Goal: Information Seeking & Learning: Learn about a topic

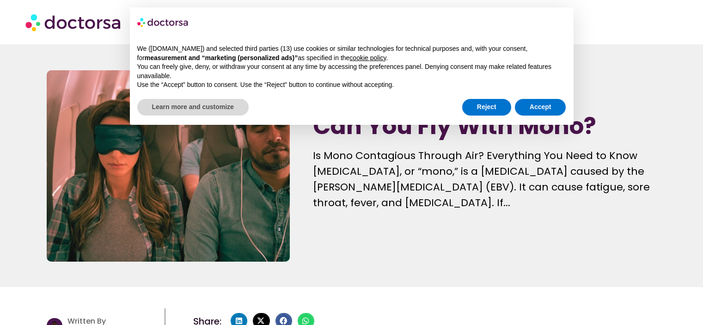
scroll to position [72, 0]
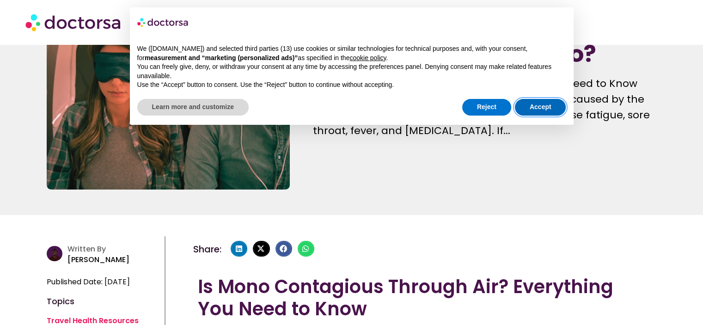
click at [532, 102] on button "Accept" at bounding box center [540, 107] width 51 height 17
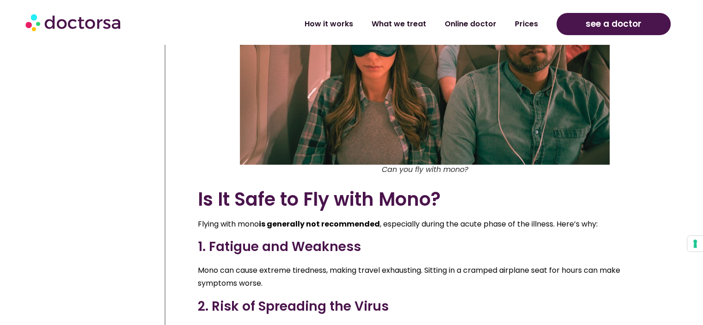
scroll to position [908, 0]
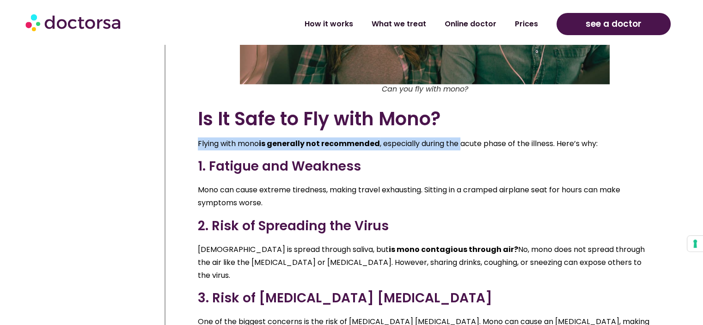
drag, startPoint x: 460, startPoint y: 113, endPoint x: 462, endPoint y: 128, distance: 15.3
click at [462, 137] on p "Flying with mono is generally not recommended , especially during the acute pha…" at bounding box center [425, 143] width 454 height 13
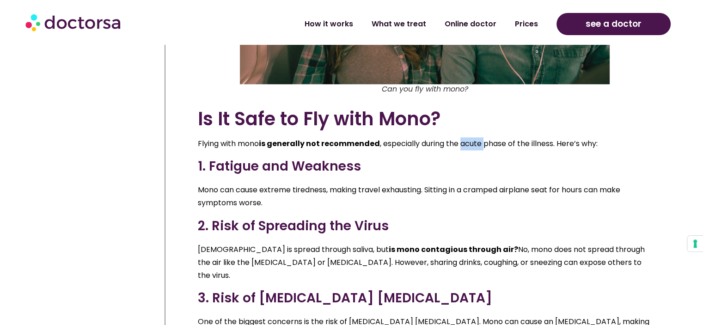
click at [462, 137] on p "Flying with mono is generally not recommended , especially during the acute pha…" at bounding box center [425, 143] width 454 height 13
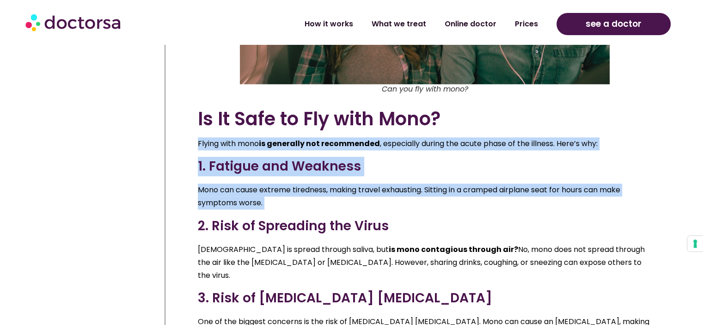
drag, startPoint x: 462, startPoint y: 128, endPoint x: 434, endPoint y: 181, distance: 59.5
click at [434, 183] on p "Mono can cause extreme tiredness, making travel exhausting. Sitting in a crampe…" at bounding box center [425, 196] width 454 height 26
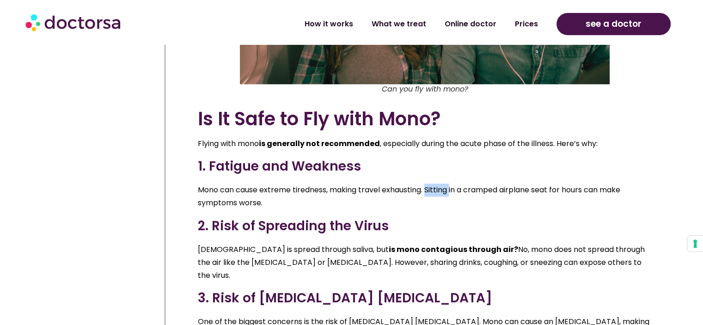
click at [434, 183] on p "Mono can cause extreme tiredness, making travel exhausting. Sitting in a crampe…" at bounding box center [425, 196] width 454 height 26
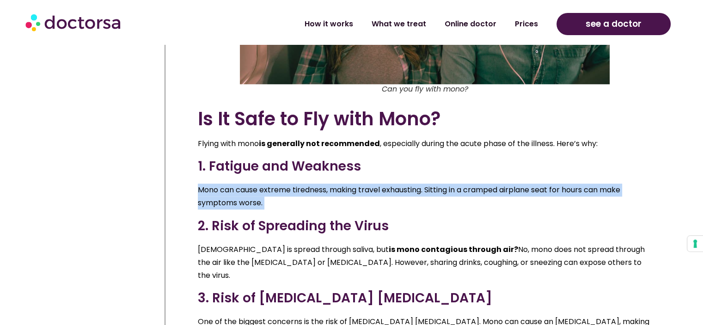
click at [434, 183] on p "Mono can cause extreme tiredness, making travel exhausting. Sitting in a crampe…" at bounding box center [425, 196] width 454 height 26
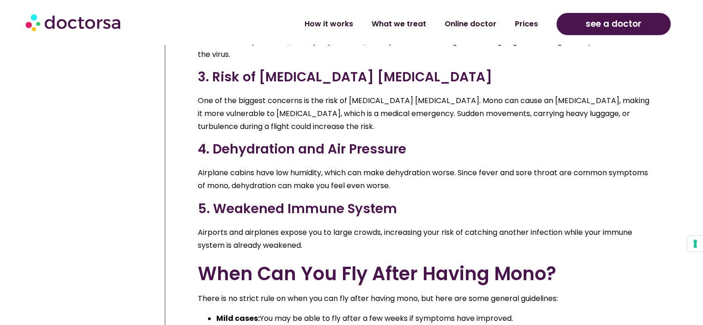
scroll to position [1130, 0]
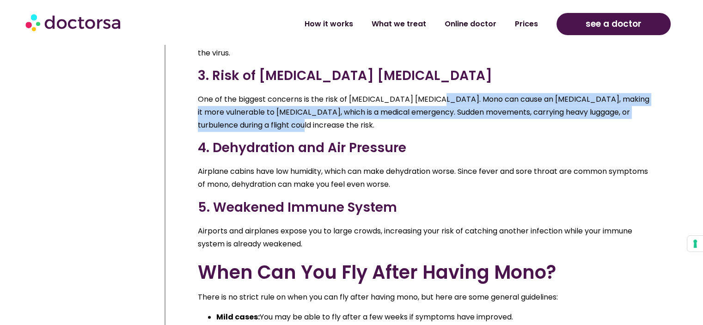
drag, startPoint x: 434, startPoint y: 62, endPoint x: 440, endPoint y: 99, distance: 36.9
click at [440, 99] on div "Is It Safe to Fly with Mono? Flying with mono is generally not recommended , es…" at bounding box center [425, 302] width 454 height 834
click at [440, 99] on p "One of the biggest concerns is the risk of [MEDICAL_DATA] [MEDICAL_DATA]. Mono …" at bounding box center [425, 112] width 454 height 39
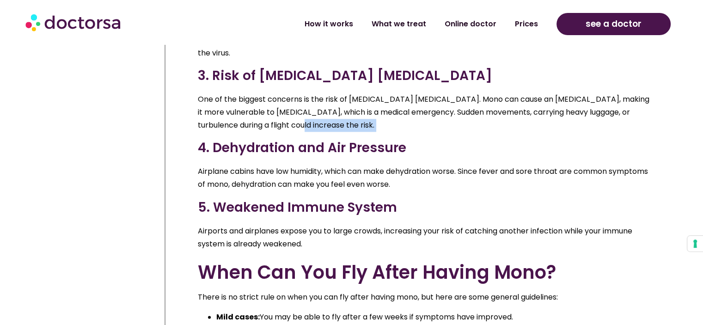
click at [440, 99] on p "One of the biggest concerns is the risk of [MEDICAL_DATA] [MEDICAL_DATA]. Mono …" at bounding box center [425, 112] width 454 height 39
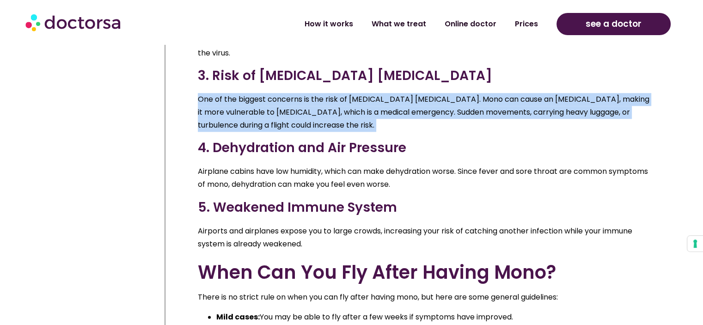
click at [440, 99] on p "One of the biggest concerns is the risk of [MEDICAL_DATA] [MEDICAL_DATA]. Mono …" at bounding box center [425, 112] width 454 height 39
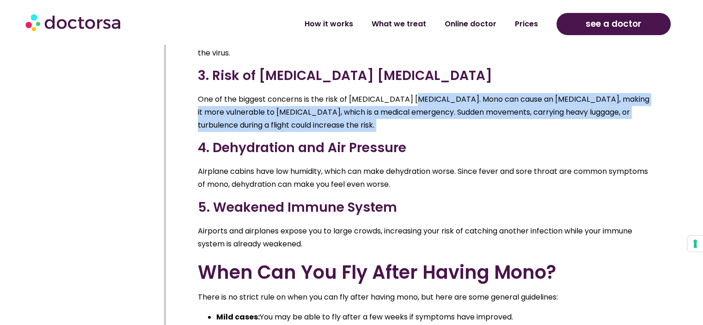
drag, startPoint x: 440, startPoint y: 99, endPoint x: 412, endPoint y: 63, distance: 45.4
click at [412, 63] on div "Is It Safe to Fly with Mono? Flying with mono is generally not recommended , es…" at bounding box center [425, 302] width 454 height 834
drag, startPoint x: 412, startPoint y: 63, endPoint x: 418, endPoint y: 103, distance: 40.6
click at [418, 103] on div "Is It Safe to Fly with Mono? Flying with mono is generally not recommended , es…" at bounding box center [425, 302] width 454 height 834
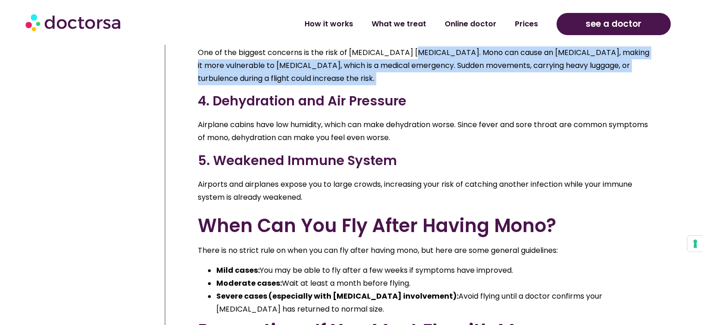
scroll to position [1178, 0]
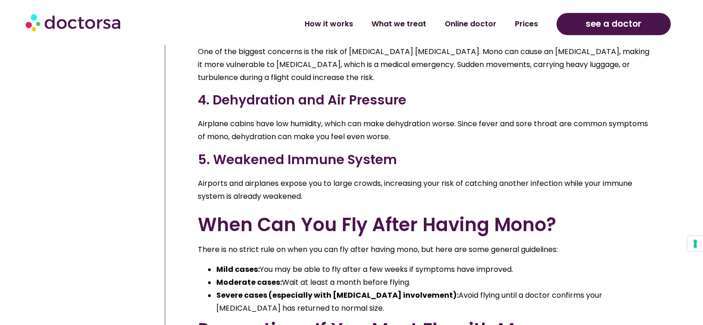
click at [418, 117] on p "Airplane cabins have low humidity, which can make dehydration worse. Since feve…" at bounding box center [425, 130] width 454 height 26
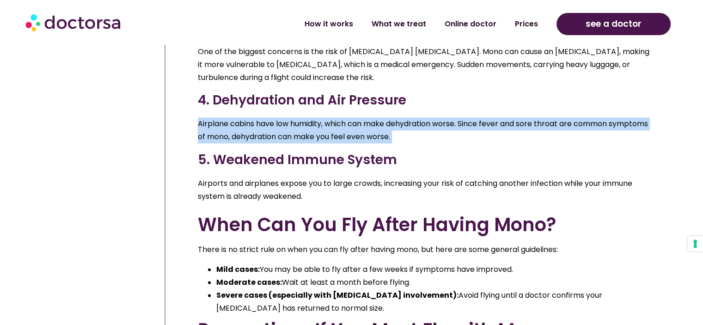
click at [418, 117] on p "Airplane cabins have low humidity, which can make dehydration worse. Since feve…" at bounding box center [425, 130] width 454 height 26
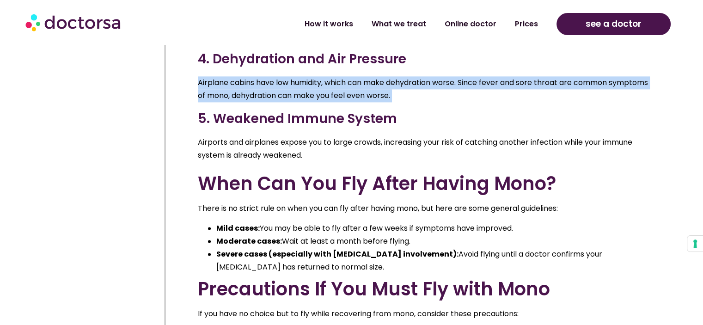
scroll to position [1219, 0]
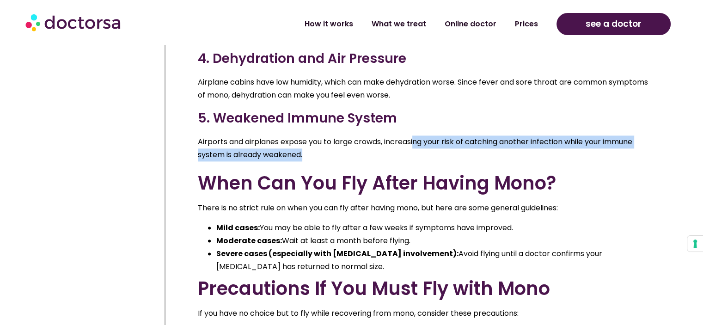
drag, startPoint x: 418, startPoint y: 103, endPoint x: 426, endPoint y: 127, distance: 24.5
click at [426, 127] on div "Is It Safe to Fly with Mono? Flying with mono is generally not recommended , es…" at bounding box center [425, 213] width 454 height 834
click at [426, 135] on p "Airports and airplanes expose you to large crowds, increasing your risk of catc…" at bounding box center [425, 148] width 454 height 26
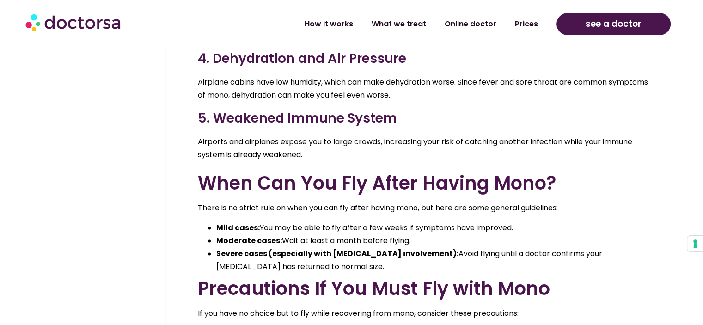
click at [426, 135] on p "Airports and airplanes expose you to large crowds, increasing your risk of catc…" at bounding box center [425, 148] width 454 height 26
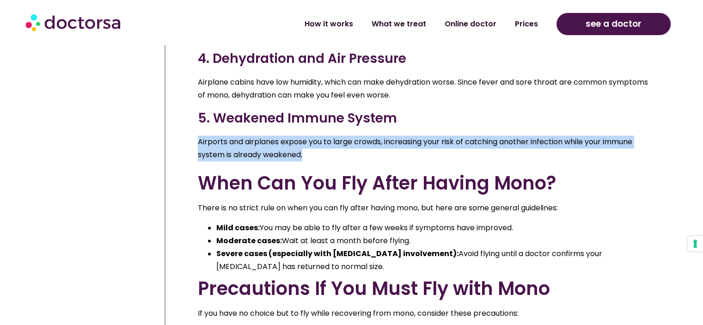
click at [426, 135] on p "Airports and airplanes expose you to large crowds, increasing your risk of catc…" at bounding box center [425, 148] width 454 height 26
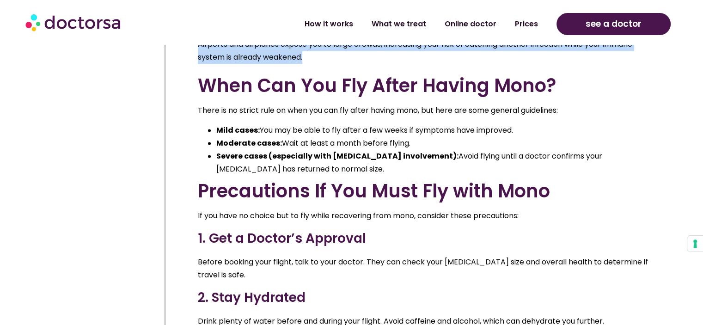
scroll to position [1317, 0]
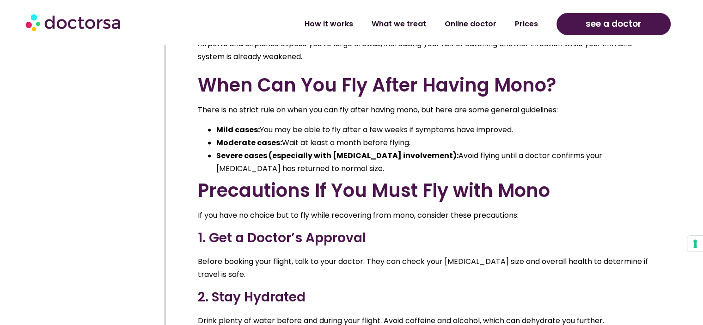
click at [426, 149] on li "Severe cases (especially with [MEDICAL_DATA] involvement): Avoid flying until a…" at bounding box center [433, 162] width 435 height 26
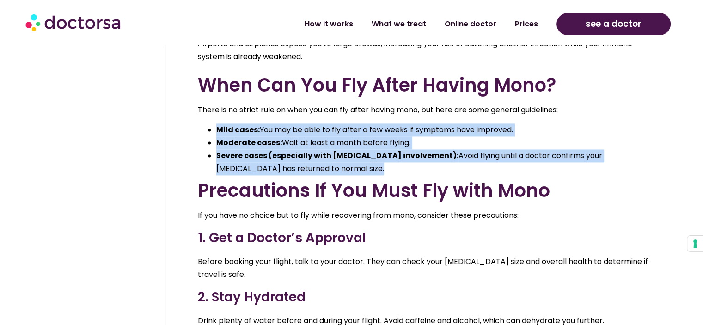
drag, startPoint x: 426, startPoint y: 127, endPoint x: 419, endPoint y: 97, distance: 29.9
click at [419, 123] on ul "Mild cases: You may be able to fly after a few weeks if symptoms have improved.…" at bounding box center [425, 149] width 454 height 52
click at [419, 123] on li "Mild cases: You may be able to fly after a few weeks if symptoms have improved." at bounding box center [433, 129] width 435 height 13
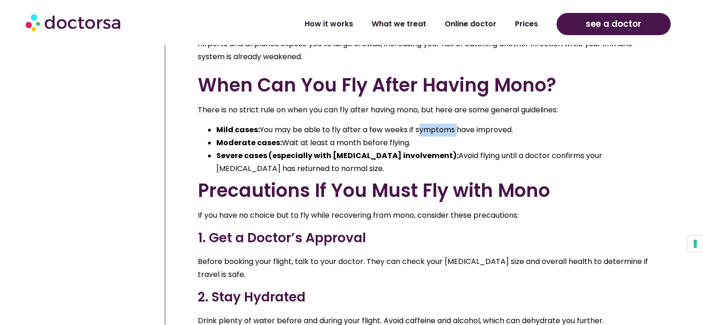
click at [419, 123] on li "Mild cases: You may be able to fly after a few weeks if symptoms have improved." at bounding box center [433, 129] width 435 height 13
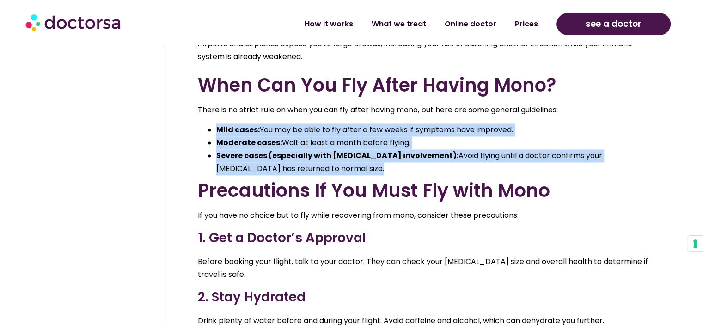
drag, startPoint x: 419, startPoint y: 97, endPoint x: 425, endPoint y: 131, distance: 33.8
click at [425, 131] on ul "Mild cases: You may be able to fly after a few weeks if symptoms have improved.…" at bounding box center [425, 149] width 454 height 52
click at [425, 149] on li "Severe cases (especially with [MEDICAL_DATA] involvement): Avoid flying until a…" at bounding box center [433, 162] width 435 height 26
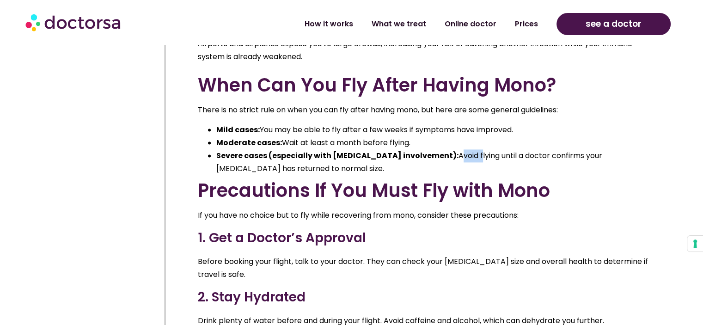
click at [425, 149] on li "Severe cases (especially with [MEDICAL_DATA] involvement): Avoid flying until a…" at bounding box center [433, 162] width 435 height 26
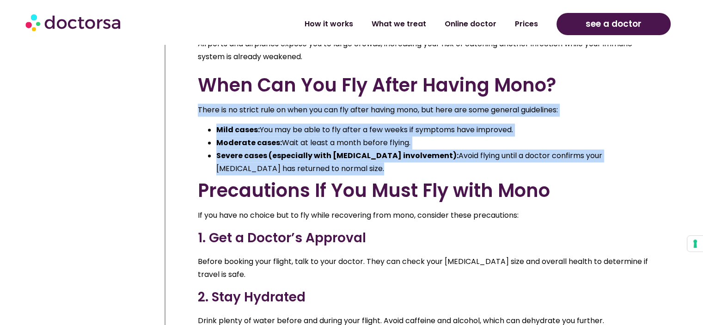
drag, startPoint x: 425, startPoint y: 131, endPoint x: 402, endPoint y: 81, distance: 54.8
click at [402, 81] on div "Is It Safe to Fly with Mono? Flying with mono is generally not recommended , es…" at bounding box center [425, 115] width 454 height 834
click at [402, 103] on p "There is no strict rule on when you can fly after having mono, but here are som…" at bounding box center [425, 109] width 454 height 13
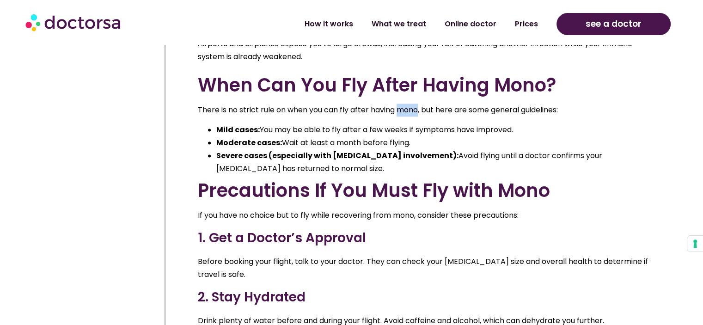
click at [402, 103] on p "There is no strict rule on when you can fly after having mono, but here are som…" at bounding box center [425, 109] width 454 height 13
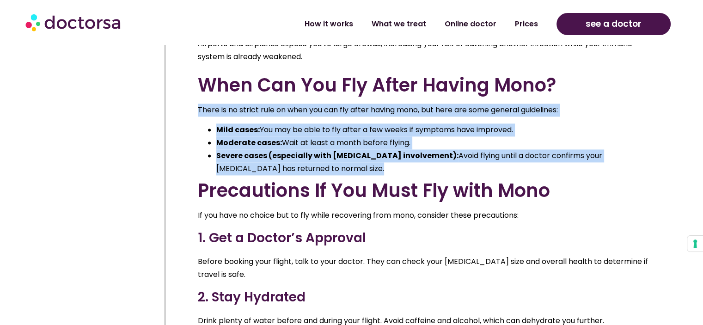
drag, startPoint x: 402, startPoint y: 81, endPoint x: 419, endPoint y: 133, distance: 54.3
click at [419, 133] on div "Is It Safe to Fly with Mono? Flying with mono is generally not recommended , es…" at bounding box center [425, 115] width 454 height 834
click at [419, 149] on li "Severe cases (especially with [MEDICAL_DATA] involvement): Avoid flying until a…" at bounding box center [433, 162] width 435 height 26
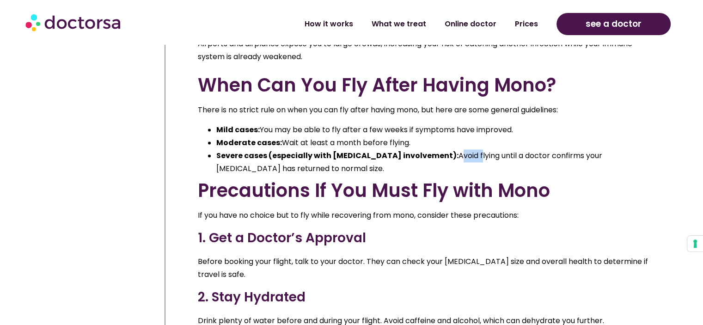
click at [419, 149] on li "Severe cases (especially with [MEDICAL_DATA] involvement): Avoid flying until a…" at bounding box center [433, 162] width 435 height 26
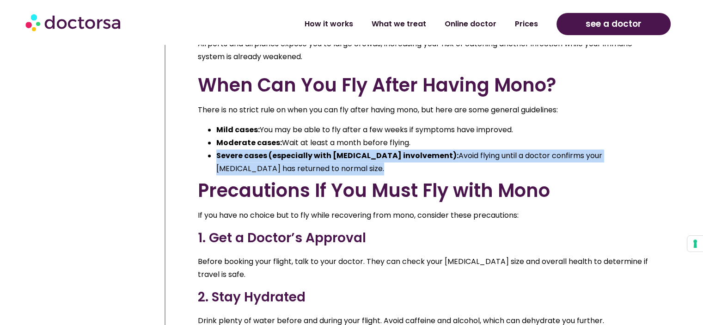
click at [419, 149] on li "Severe cases (especially with [MEDICAL_DATA] involvement): Avoid flying until a…" at bounding box center [433, 162] width 435 height 26
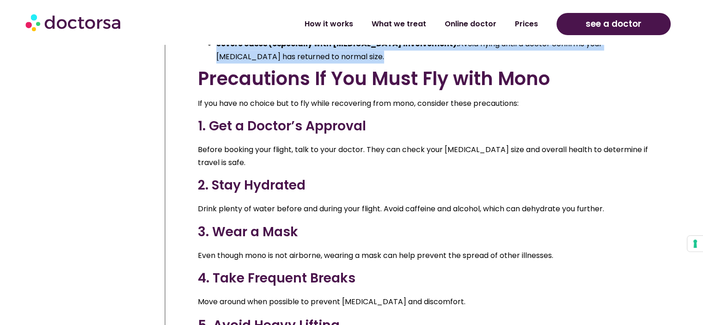
scroll to position [1430, 0]
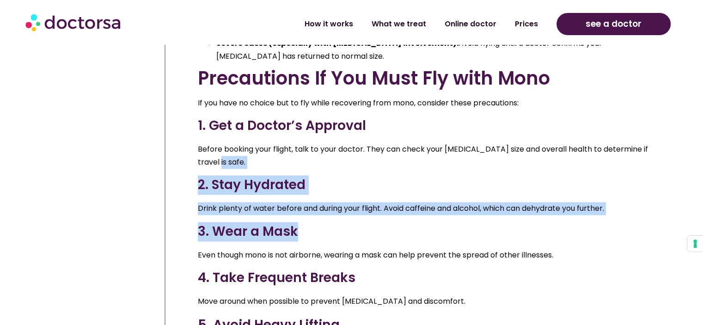
drag, startPoint x: 419, startPoint y: 133, endPoint x: 430, endPoint y: 192, distance: 60.2
click at [430, 192] on div "Is It Safe to Fly with Mono? Flying with mono is generally not recommended , es…" at bounding box center [425, 3] width 454 height 834
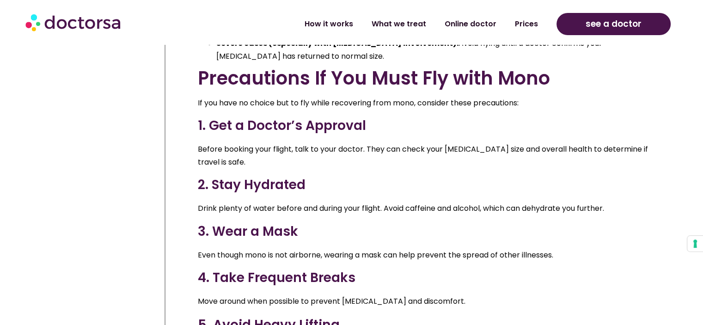
click at [430, 192] on div "Is It Safe to Fly with Mono? Flying with mono is generally not recommended , es…" at bounding box center [425, 3] width 454 height 834
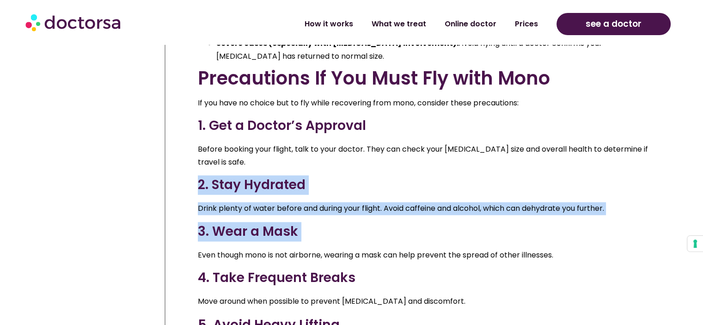
drag, startPoint x: 430, startPoint y: 192, endPoint x: 412, endPoint y: 145, distance: 50.6
click at [412, 145] on div "Is It Safe to Fly with Mono? Flying with mono is generally not recommended , es…" at bounding box center [425, 3] width 454 height 834
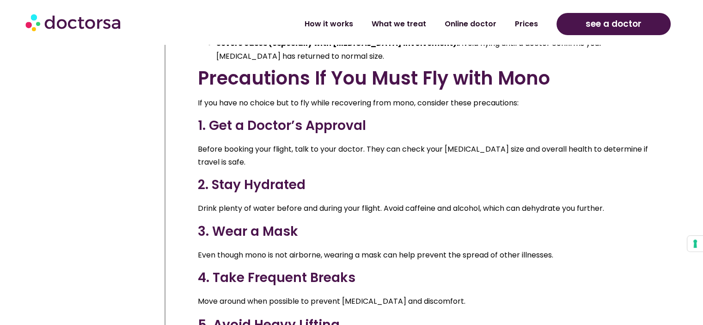
click at [412, 145] on div "Is It Safe to Fly with Mono? Flying with mono is generally not recommended , es…" at bounding box center [425, 3] width 454 height 834
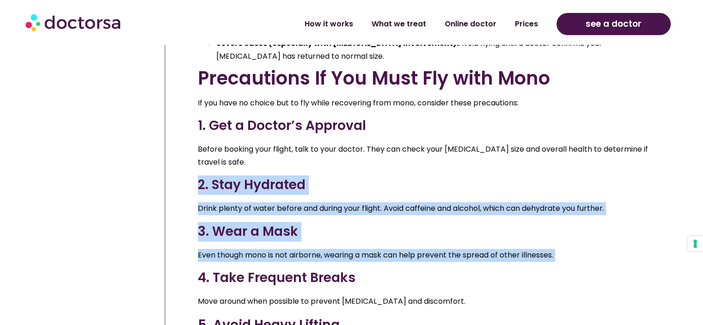
drag, startPoint x: 412, startPoint y: 145, endPoint x: 443, endPoint y: 234, distance: 95.0
click at [443, 234] on div "Is It Safe to Fly with Mono? Flying with mono is generally not recommended , es…" at bounding box center [425, 3] width 454 height 834
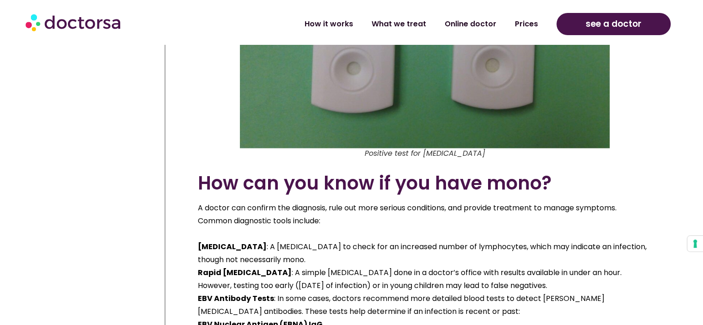
scroll to position [2126, 0]
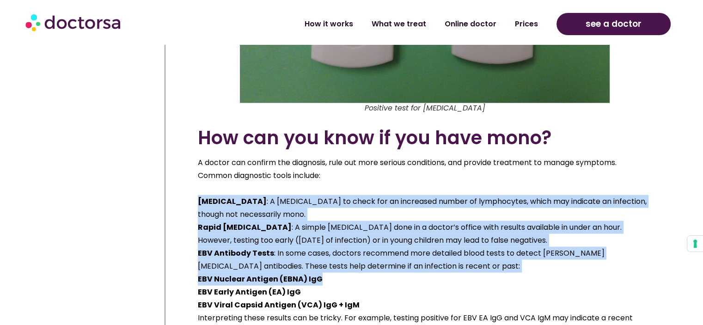
drag, startPoint x: 443, startPoint y: 234, endPoint x: 415, endPoint y: 153, distance: 86.2
click at [415, 156] on div "A doctor can confirm the diagnosis, rule out more serious conditions, and provi…" at bounding box center [425, 253] width 454 height 194
click at [415, 182] on div at bounding box center [425, 188] width 454 height 13
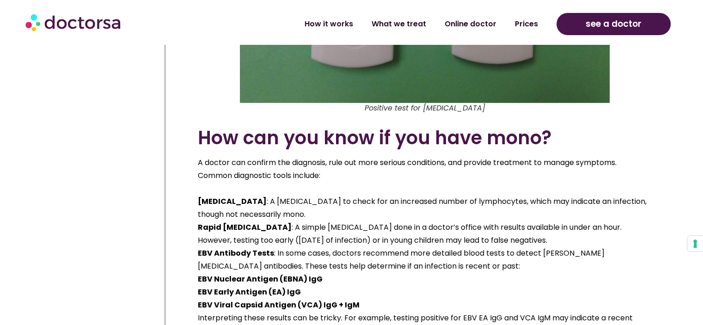
click at [415, 182] on div at bounding box center [425, 188] width 454 height 13
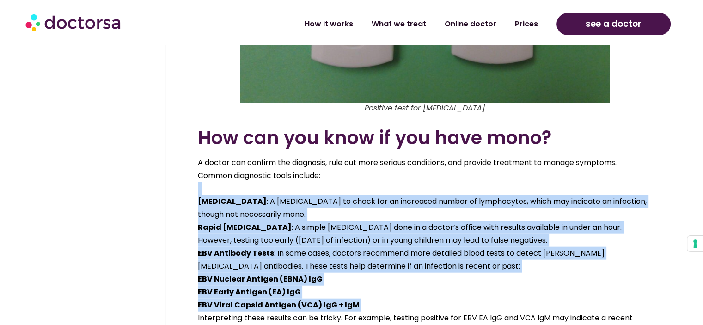
drag, startPoint x: 415, startPoint y: 153, endPoint x: 434, endPoint y: 261, distance: 109.3
click at [434, 261] on div "A doctor can confirm the diagnosis, rule out more serious conditions, and provi…" at bounding box center [425, 253] width 454 height 194
click at [434, 298] on div "EBV Viral Capsid Antigen (VCA) IgG + IgM" at bounding box center [425, 304] width 454 height 13
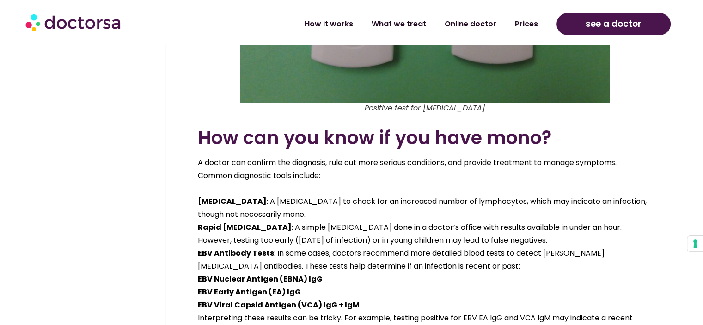
click at [434, 298] on div "EBV Viral Capsid Antigen (VCA) IgG + IgM" at bounding box center [425, 304] width 454 height 13
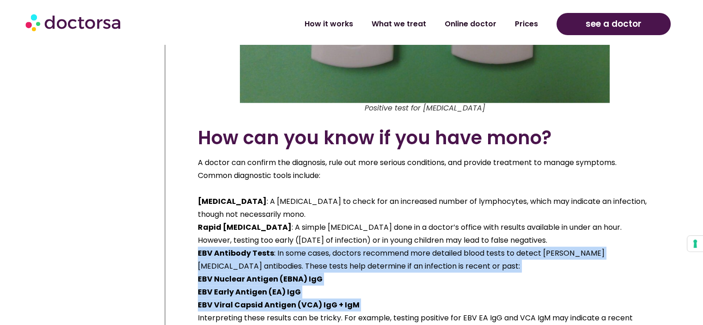
drag, startPoint x: 434, startPoint y: 261, endPoint x: 413, endPoint y: 229, distance: 37.8
click at [413, 229] on div "A doctor can confirm the diagnosis, rule out more serious conditions, and provi…" at bounding box center [425, 253] width 454 height 194
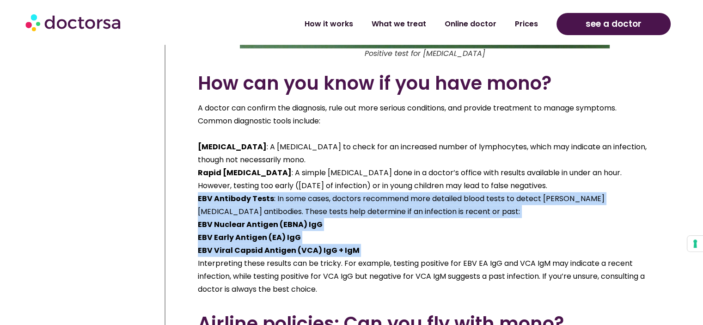
scroll to position [2180, 0]
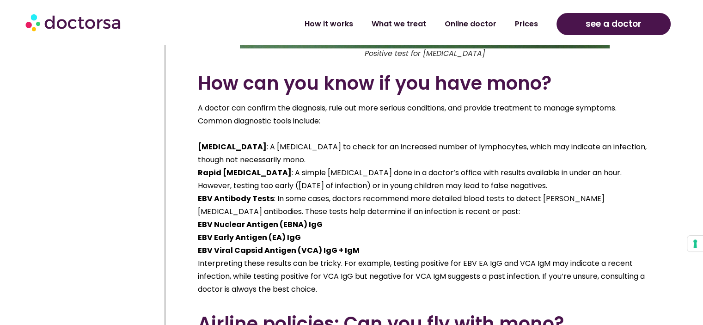
click at [413, 257] on div "Interpreting these results can be tricky. For example, testing positive for EBV…" at bounding box center [425, 276] width 454 height 39
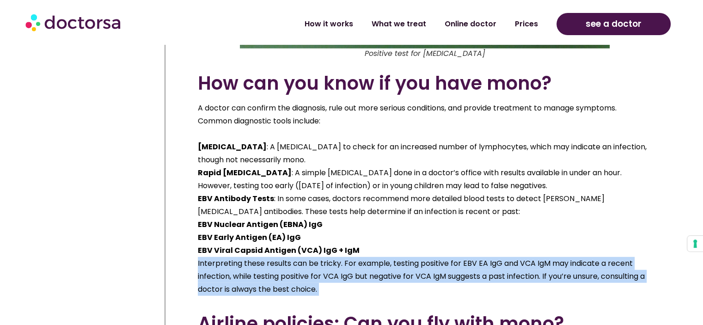
click at [413, 257] on div "Interpreting these results can be tricky. For example, testing positive for EBV…" at bounding box center [425, 276] width 454 height 39
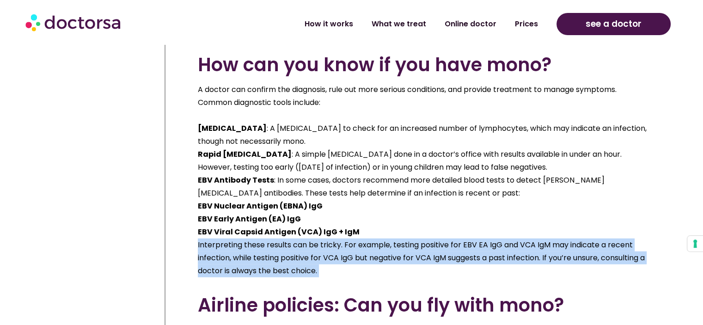
scroll to position [2202, 0]
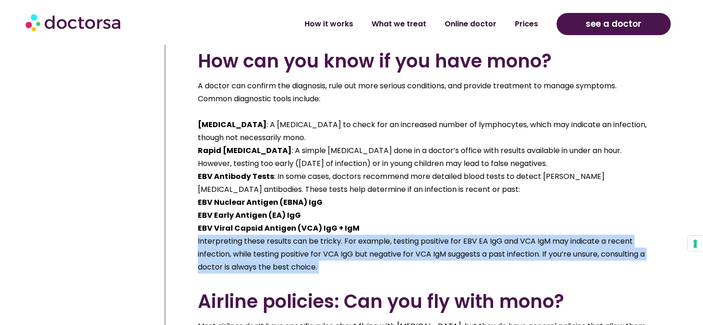
click at [413, 235] on div "Interpreting these results can be tricky. For example, testing positive for EBV…" at bounding box center [425, 254] width 454 height 39
drag, startPoint x: 413, startPoint y: 229, endPoint x: 405, endPoint y: 187, distance: 42.4
click at [405, 187] on div "A doctor can confirm the diagnosis, rule out more serious conditions, and provi…" at bounding box center [425, 176] width 454 height 194
click at [405, 222] on div "EBV Viral Capsid Antigen (VCA) IgG + IgM" at bounding box center [425, 228] width 454 height 13
drag, startPoint x: 405, startPoint y: 187, endPoint x: 414, endPoint y: 229, distance: 42.9
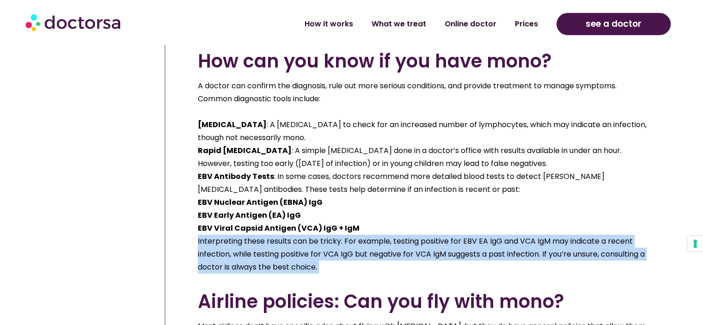
click at [414, 229] on div "A doctor can confirm the diagnosis, rule out more serious conditions, and provi…" at bounding box center [425, 176] width 454 height 194
click at [414, 235] on div "Interpreting these results can be tricky. For example, testing positive for EBV…" at bounding box center [425, 254] width 454 height 39
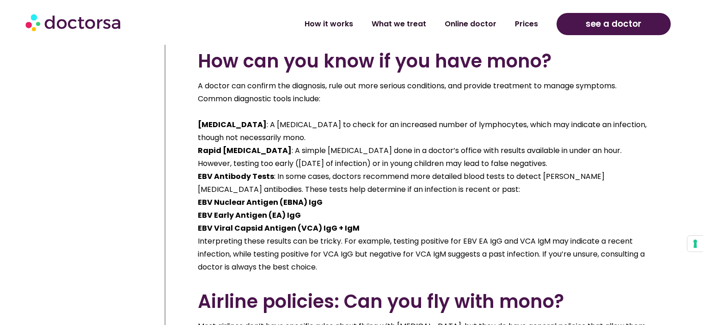
click at [414, 235] on div "Interpreting these results can be tricky. For example, testing positive for EBV…" at bounding box center [425, 254] width 454 height 39
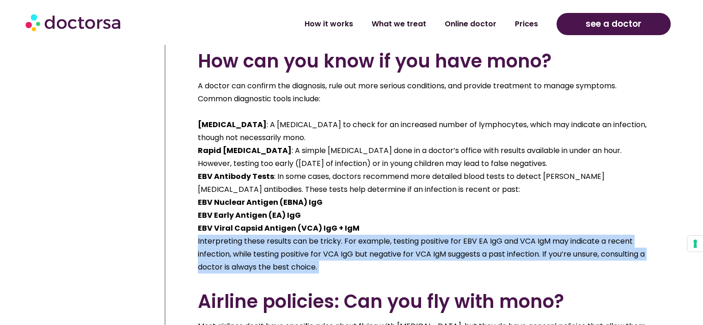
click at [414, 235] on div "Interpreting these results can be tricky. For example, testing positive for EBV…" at bounding box center [425, 254] width 454 height 39
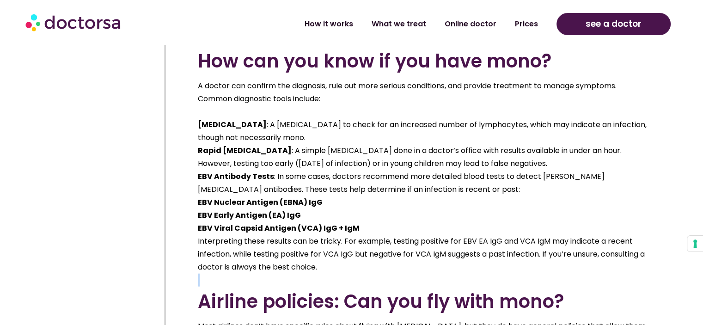
click at [414, 235] on div "Interpreting these results can be tricky. For example, testing positive for EBV…" at bounding box center [425, 254] width 454 height 39
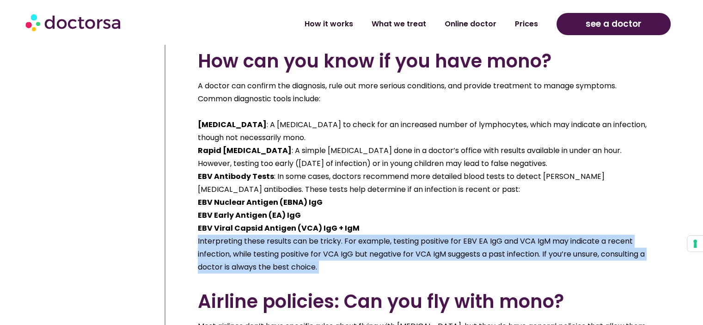
click at [414, 235] on div "Interpreting these results can be tricky. For example, testing positive for EBV…" at bounding box center [425, 254] width 454 height 39
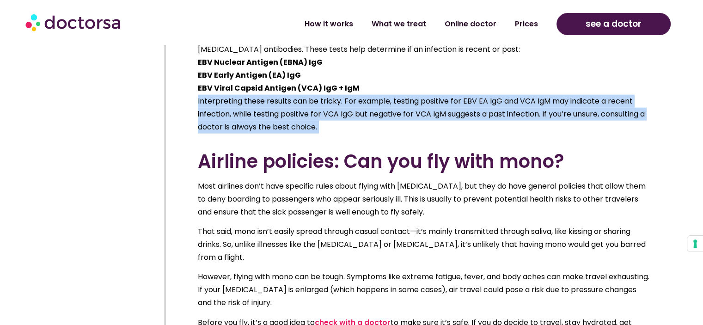
scroll to position [2343, 0]
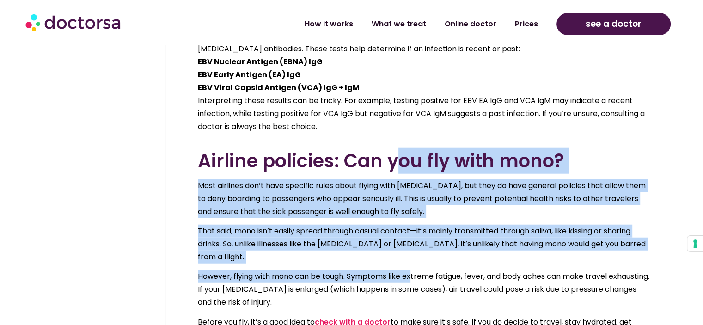
drag, startPoint x: 414, startPoint y: 229, endPoint x: 394, endPoint y: 122, distance: 108.9
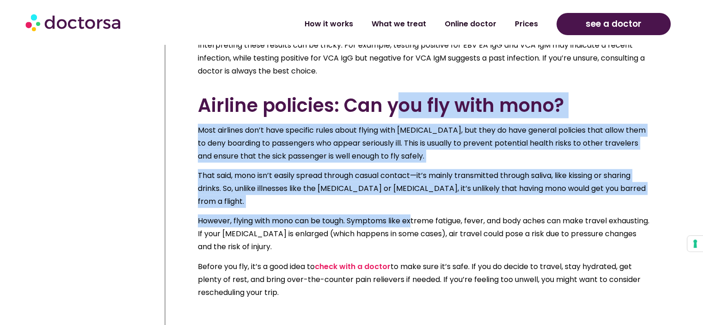
scroll to position [2399, 0]
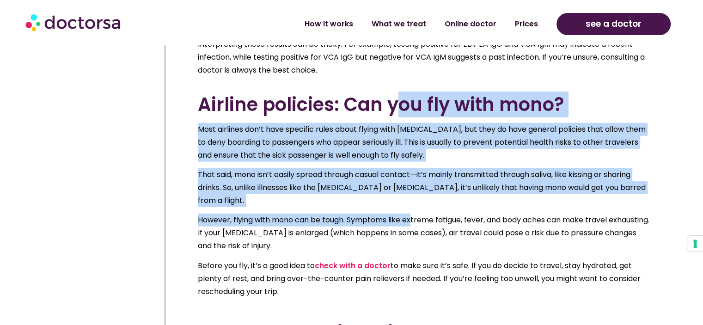
click at [394, 123] on p "Most airlines don’t have specific rules about flying with [MEDICAL_DATA], but t…" at bounding box center [425, 142] width 454 height 39
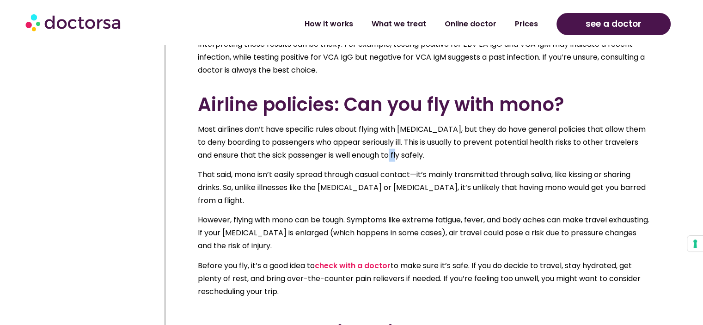
click at [394, 123] on p "Most airlines don’t have specific rules about flying with [MEDICAL_DATA], but t…" at bounding box center [425, 142] width 454 height 39
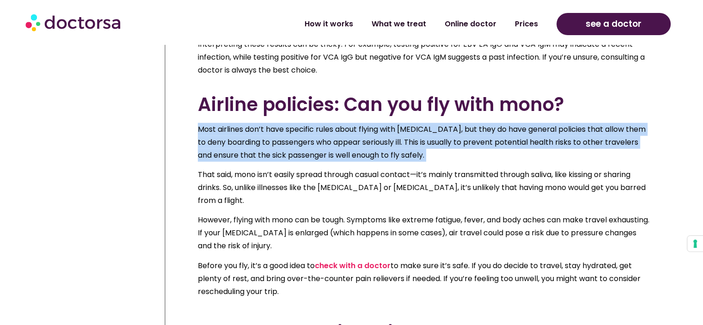
click at [394, 123] on p "Most airlines don’t have specific rules about flying with [MEDICAL_DATA], but t…" at bounding box center [425, 142] width 454 height 39
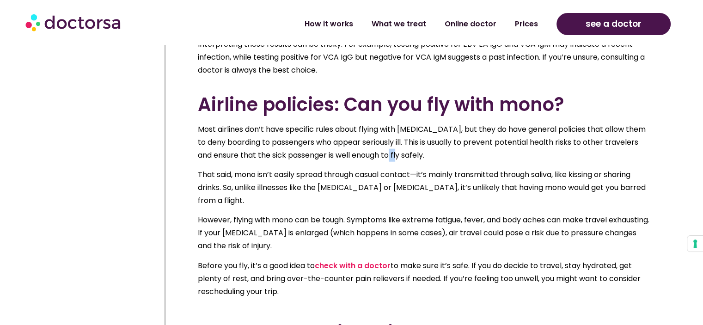
click at [394, 123] on p "Most airlines don’t have specific rules about flying with [MEDICAL_DATA], but t…" at bounding box center [425, 142] width 454 height 39
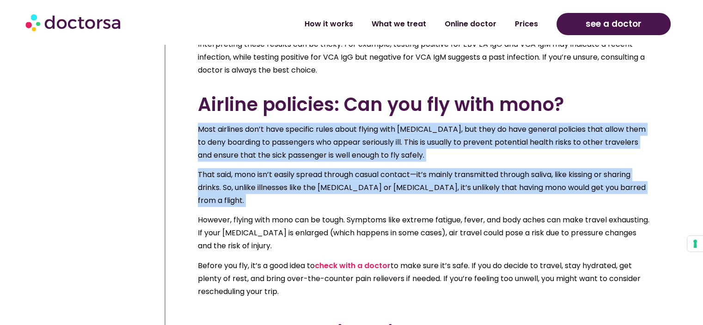
drag, startPoint x: 394, startPoint y: 122, endPoint x: 394, endPoint y: 140, distance: 18.0
click at [394, 140] on div "Most airlines don’t have specific rules about flying with [MEDICAL_DATA], but t…" at bounding box center [425, 210] width 454 height 175
click at [394, 168] on p "That said, mono isn’t easily spread through casual contact—it’s mainly transmit…" at bounding box center [425, 187] width 454 height 39
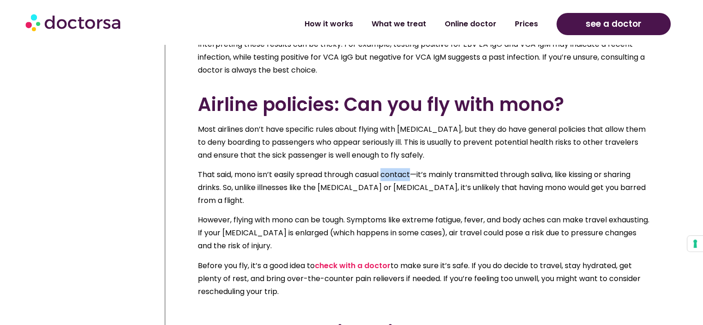
click at [394, 168] on p "That said, mono isn’t easily spread through casual contact—it’s mainly transmit…" at bounding box center [425, 187] width 454 height 39
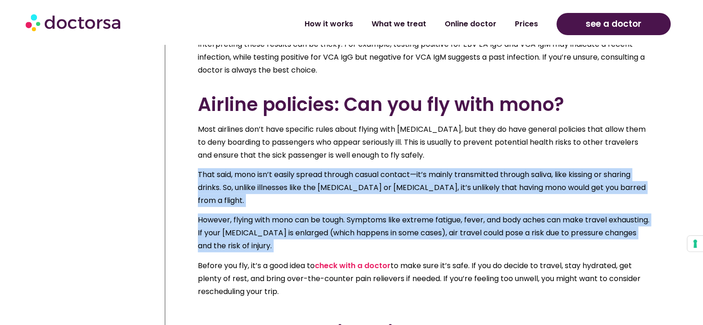
drag, startPoint x: 394, startPoint y: 140, endPoint x: 400, endPoint y: 191, distance: 51.6
click at [400, 191] on div "Most airlines don’t have specific rules about flying with [MEDICAL_DATA], but t…" at bounding box center [425, 210] width 454 height 175
click at [400, 213] on p "However, flying with mono can be tough. Symptoms like extreme fatigue, fever, a…" at bounding box center [425, 232] width 454 height 39
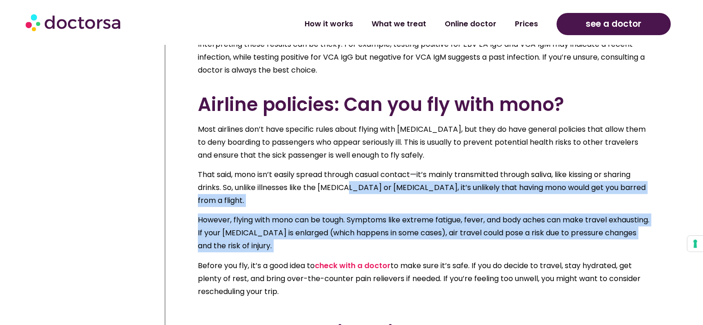
drag, startPoint x: 400, startPoint y: 191, endPoint x: 353, endPoint y: 147, distance: 64.0
click at [353, 147] on div "Most airlines don’t have specific rules about flying with [MEDICAL_DATA], but t…" at bounding box center [425, 210] width 454 height 175
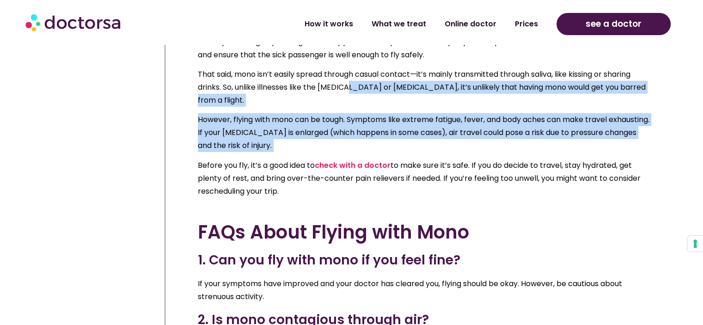
scroll to position [2500, 0]
